Goal: Go to known website: Go to known website

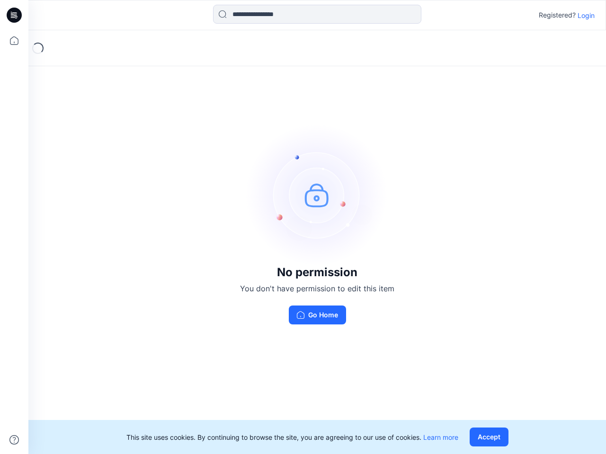
click at [303, 227] on img at bounding box center [317, 195] width 142 height 142
click at [15, 15] on icon at bounding box center [16, 15] width 4 height 0
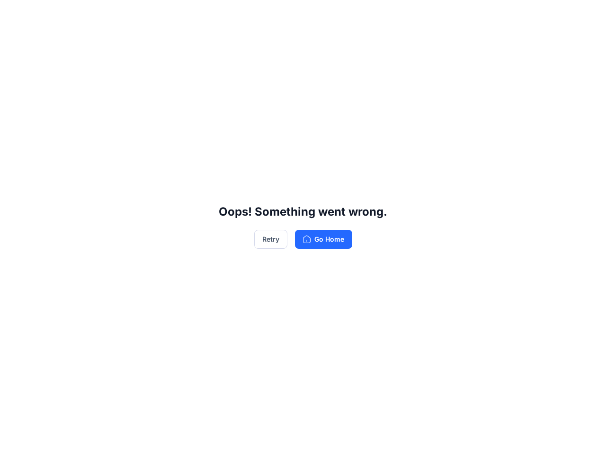
click at [14, 41] on div "Oops! Something went wrong. Retry Go Home" at bounding box center [303, 227] width 606 height 454
click at [14, 440] on div "Oops! Something went wrong. Retry Go Home" at bounding box center [303, 227] width 606 height 454
click at [317, 14] on div "Oops! Something went wrong. Retry Go Home" at bounding box center [303, 227] width 606 height 454
click at [586, 15] on div "Oops! Something went wrong. Retry Go Home" at bounding box center [303, 227] width 606 height 454
click at [491, 437] on div "Oops! Something went wrong. Retry Go Home" at bounding box center [303, 227] width 606 height 454
